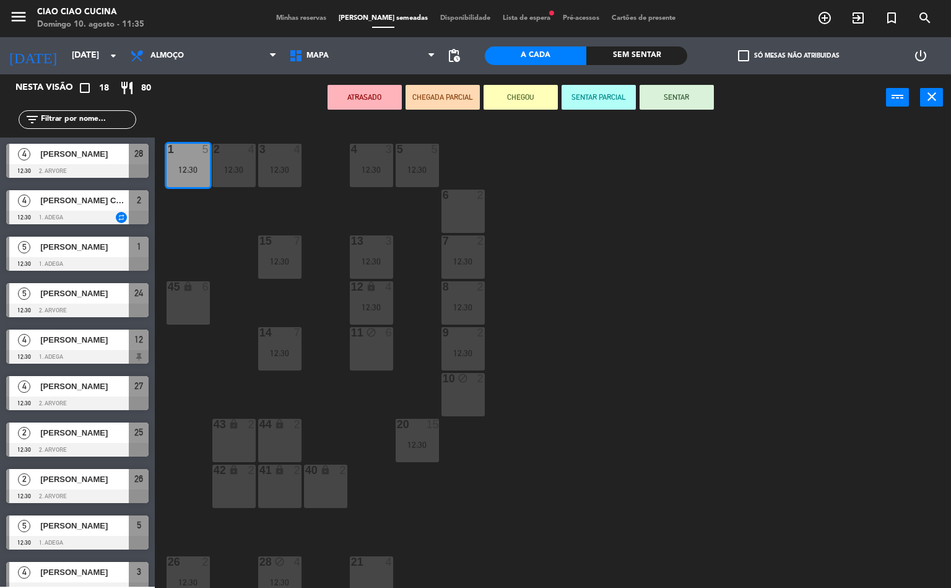
scroll to position [1, 0]
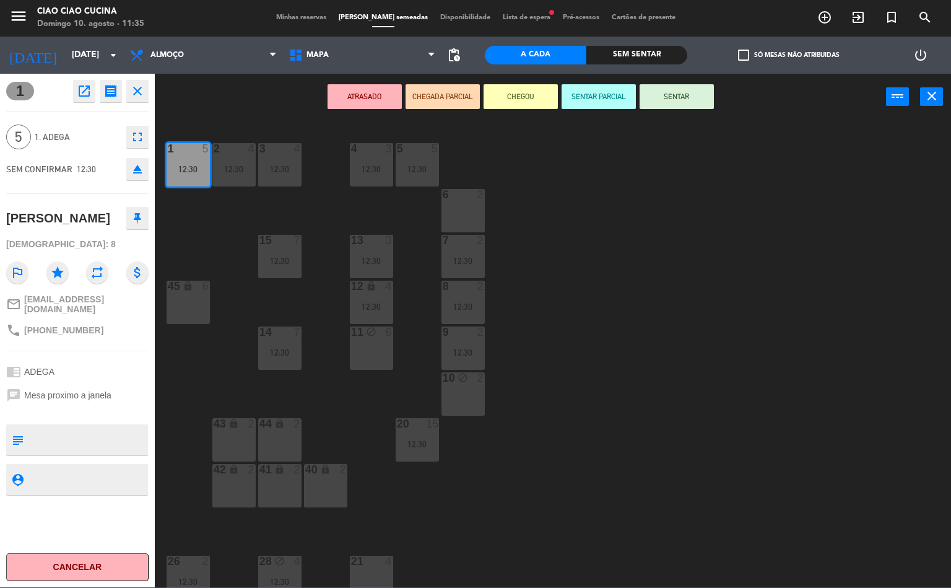
click at [582, 361] on div "1 5 12:30 2 4 12:30 3 4 12:30 5 5 12:30 4 3 12:30 6 2 13 3 12:30 7 2 12:30 15 7…" at bounding box center [557, 354] width 787 height 467
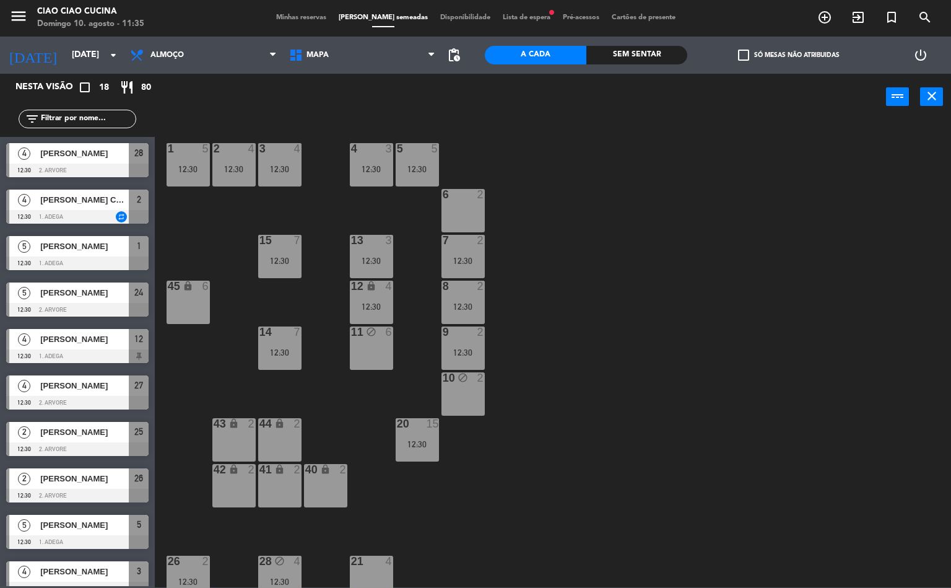
click at [246, 158] on div "2 4 12:30" at bounding box center [233, 164] width 43 height 43
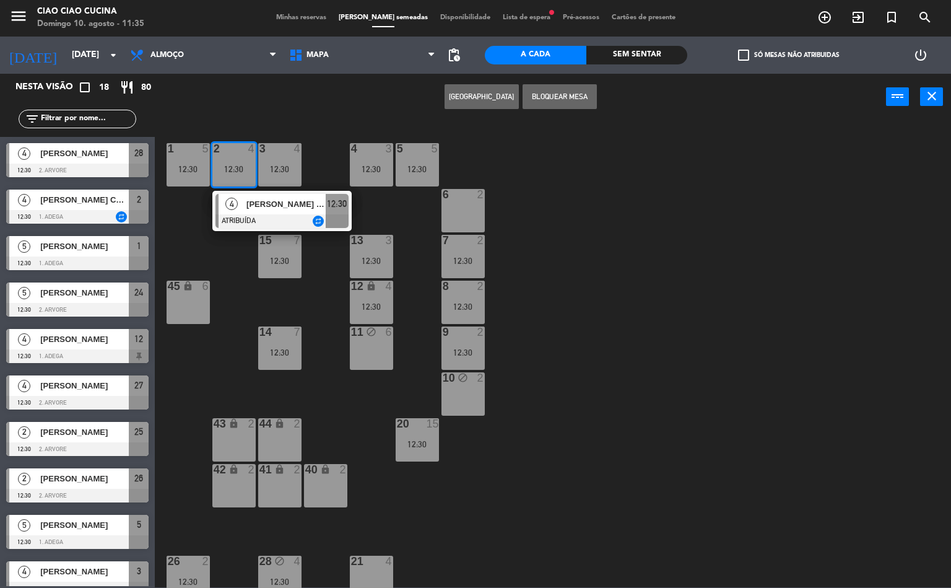
click at [240, 170] on div "12:30" at bounding box center [233, 169] width 43 height 9
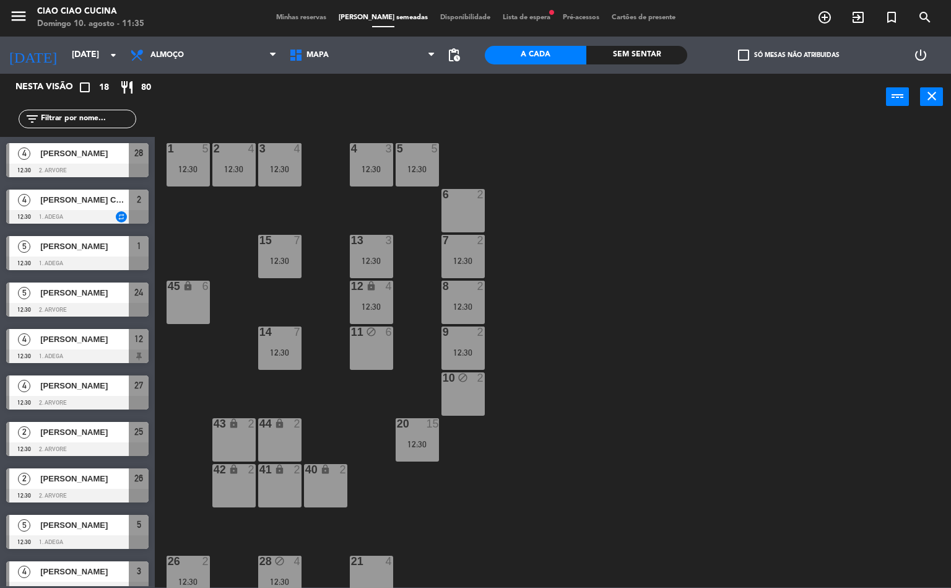
click at [242, 165] on div "12:30" at bounding box center [233, 169] width 43 height 9
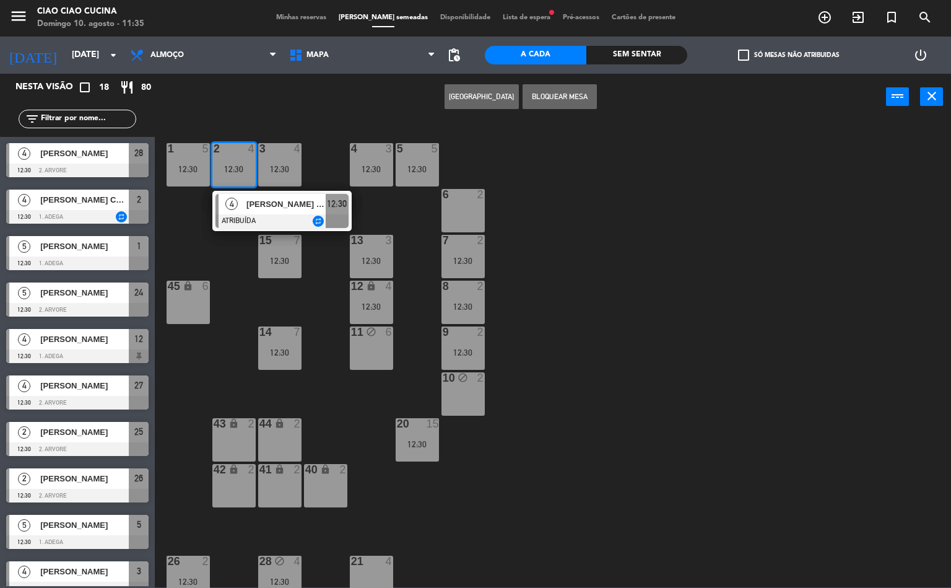
click at [282, 206] on span "[PERSON_NAME] Costa Philocreon" at bounding box center [285, 204] width 79 height 13
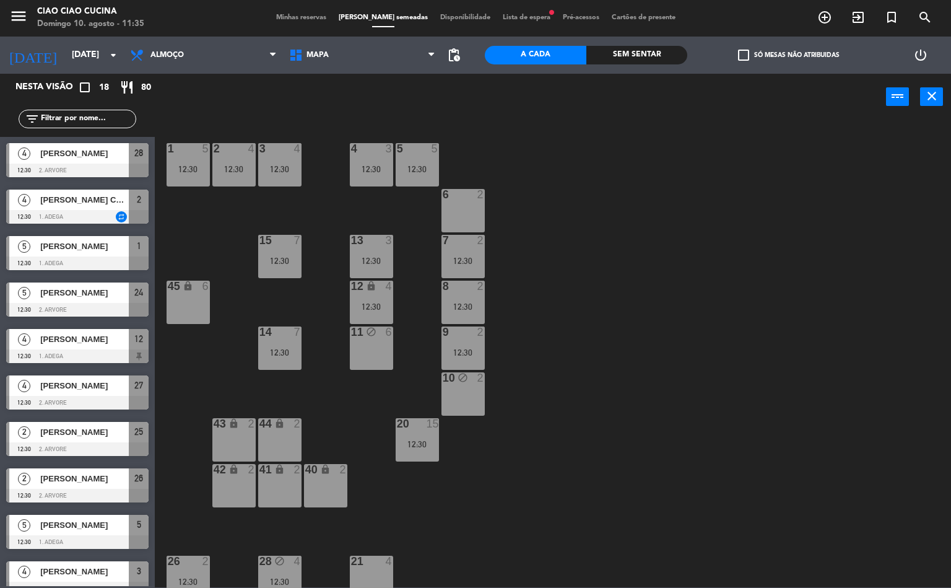
click at [593, 400] on div "1 5 12:30 2 4 12:30 3 4 12:30 5 5 12:30 4 3 12:30 6 2 13 3 12:30 7 2 12:30 15 7…" at bounding box center [557, 354] width 787 height 467
click at [290, 167] on div "12:30" at bounding box center [279, 169] width 43 height 9
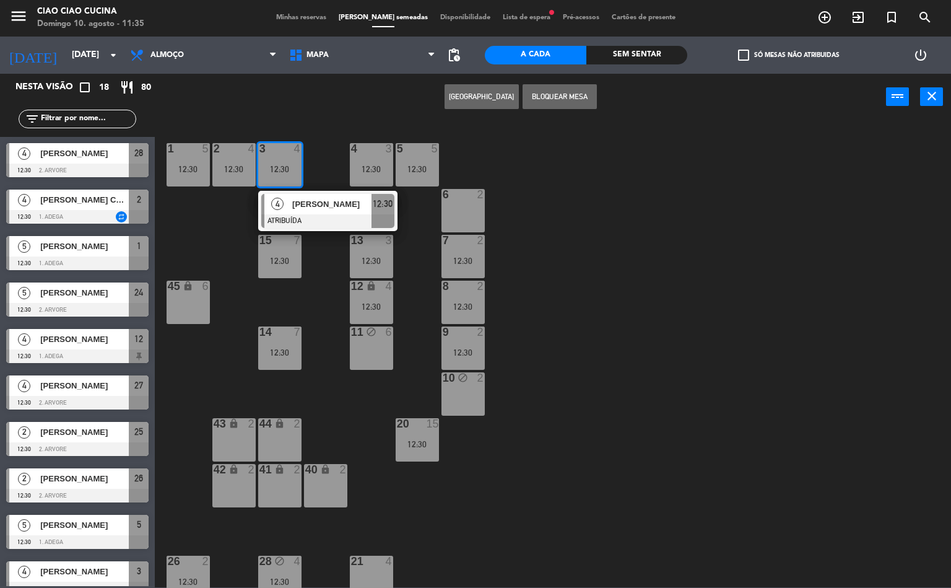
click at [347, 206] on span "[PERSON_NAME]" at bounding box center [331, 204] width 79 height 13
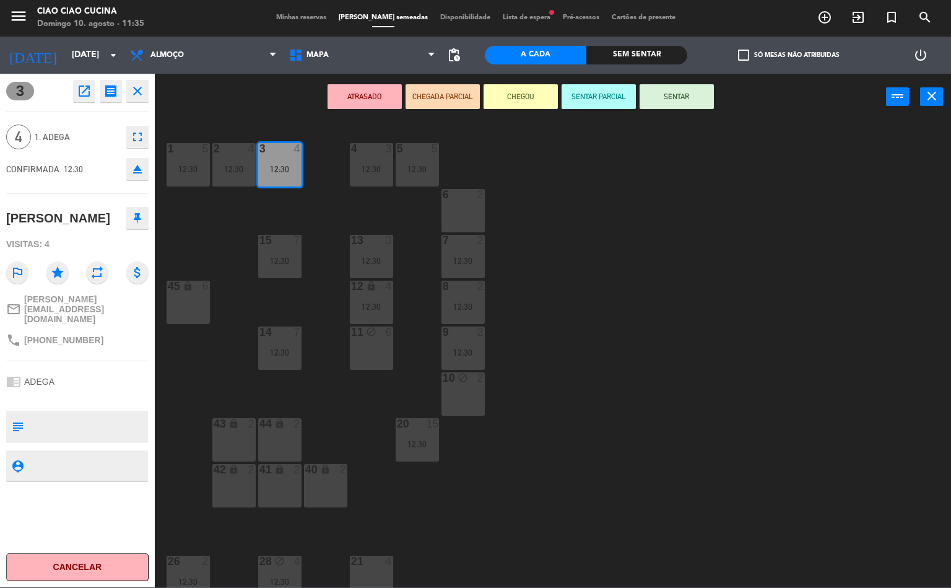
click at [622, 406] on div "1 5 12:30 2 4 12:30 3 4 12:30 5 5 12:30 4 3 12:30 6 2 13 3 12:30 7 2 12:30 15 7…" at bounding box center [557, 354] width 787 height 467
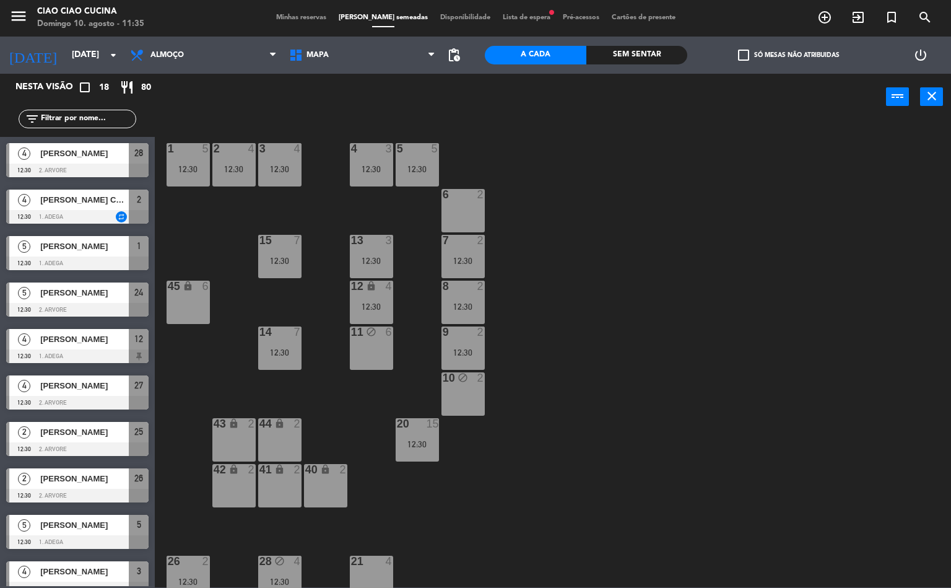
click at [281, 253] on div "15 7 12:30" at bounding box center [279, 256] width 43 height 43
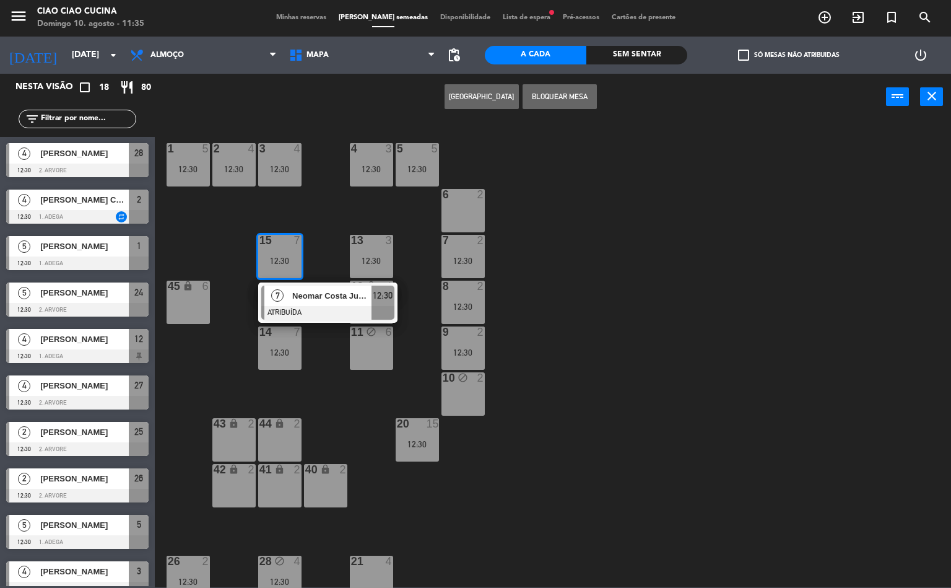
click at [326, 293] on span "Neomar Costa Junior" at bounding box center [331, 295] width 79 height 13
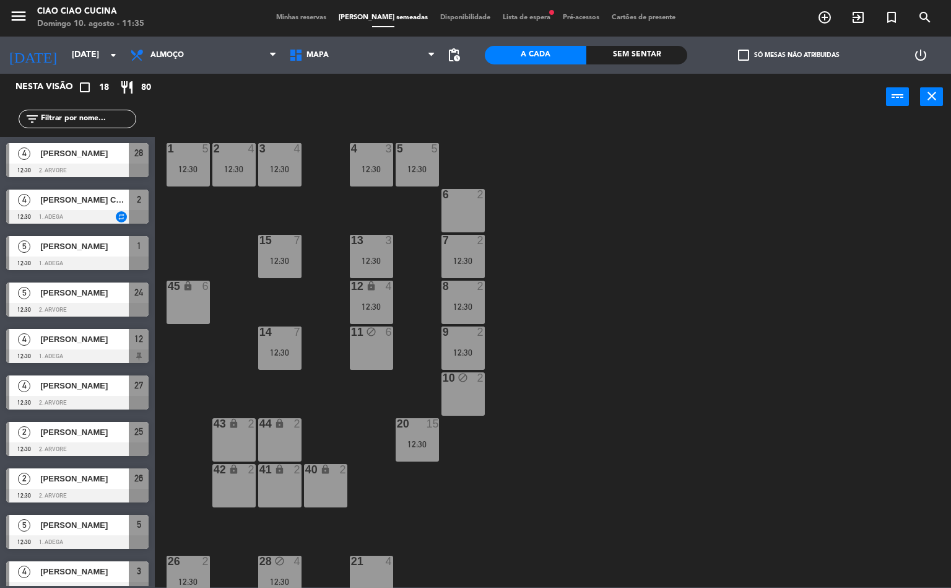
click at [810, 424] on div "1 5 12:30 2 4 12:30 3 4 12:30 5 5 12:30 4 3 12:30 6 2 13 3 12:30 7 2 12:30 15 7…" at bounding box center [557, 354] width 787 height 467
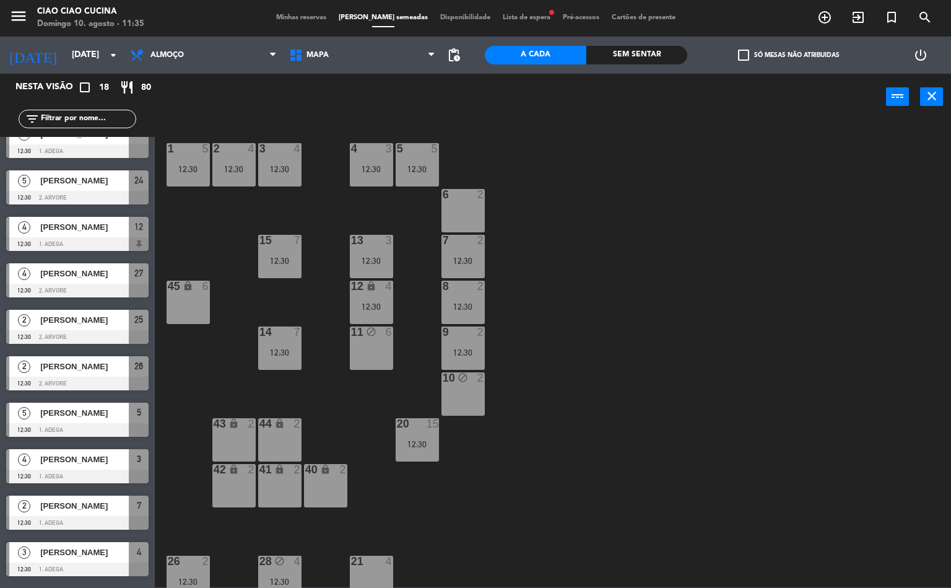
click at [284, 349] on div "12:30" at bounding box center [279, 352] width 43 height 9
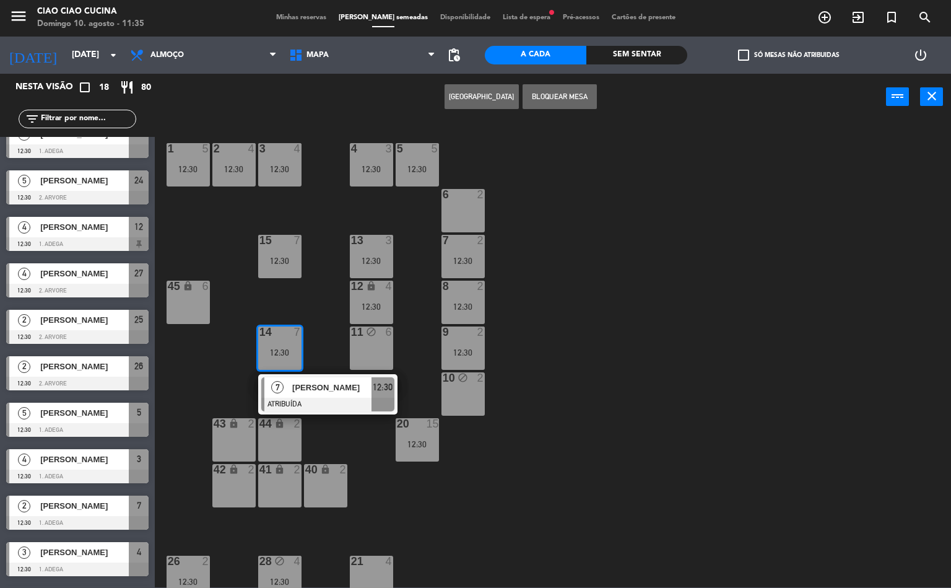
click at [335, 387] on span "[PERSON_NAME]" at bounding box center [331, 387] width 79 height 13
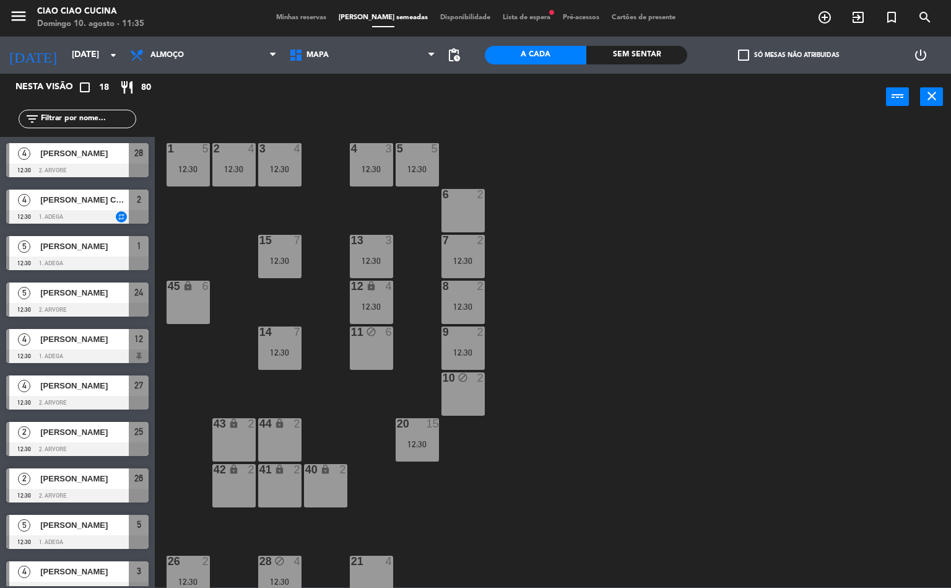
click at [806, 446] on div "1 5 12:30 2 4 12:30 3 4 12:30 5 5 12:30 4 3 12:30 6 2 13 3 12:30 7 2 12:30 15 7…" at bounding box center [557, 354] width 787 height 467
